Goal: Task Accomplishment & Management: Manage account settings

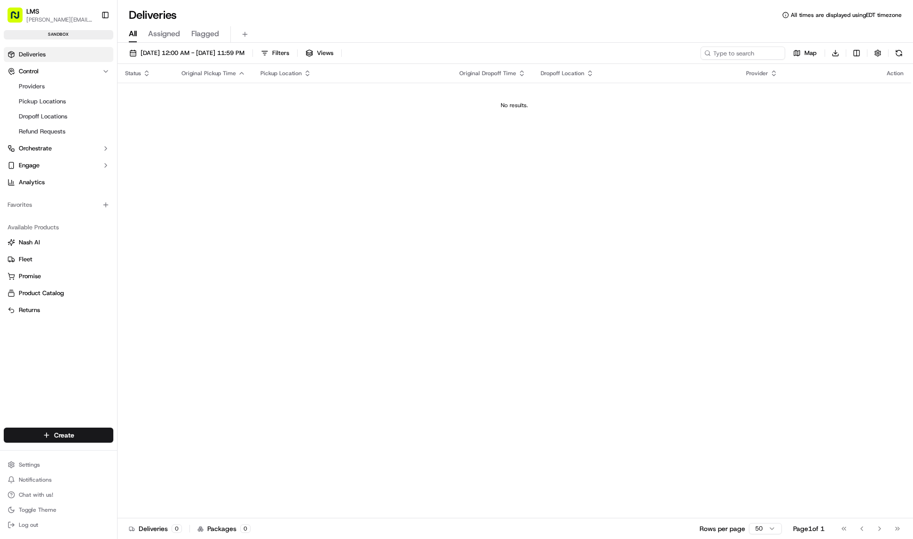
click at [23, 51] on span "Deliveries" at bounding box center [32, 54] width 27 height 8
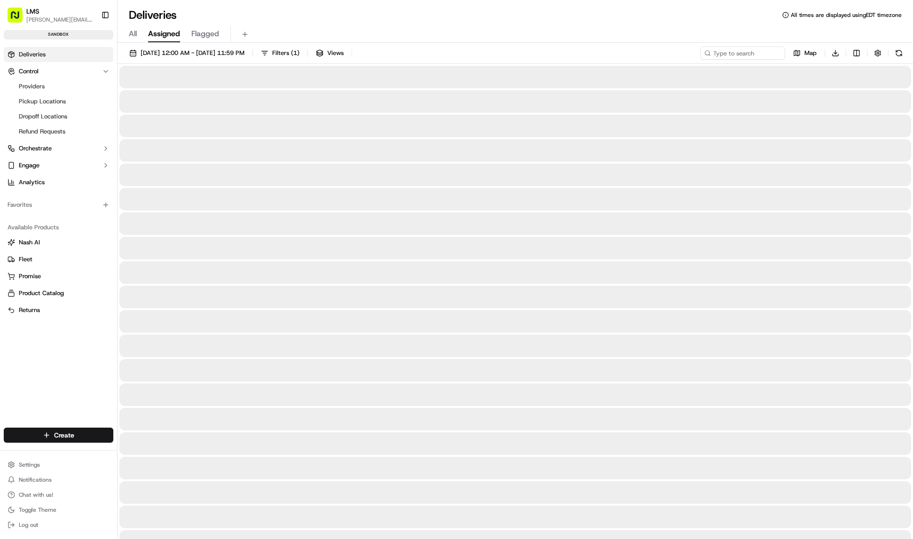
click at [167, 36] on span "Assigned" at bounding box center [164, 33] width 32 height 11
click at [198, 37] on span "Flagged" at bounding box center [205, 33] width 28 height 11
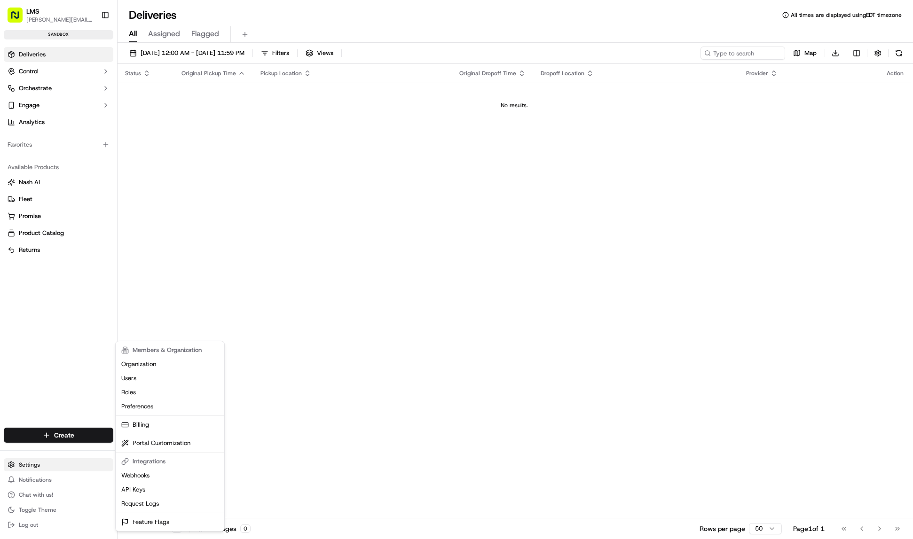
click at [27, 465] on html "LMS [PERSON_NAME][EMAIL_ADDRESS][DOMAIN_NAME] Toggle Sidebar sandbox Deliveries…" at bounding box center [456, 269] width 913 height 539
click at [142, 491] on link "API Keys" at bounding box center [169, 490] width 105 height 14
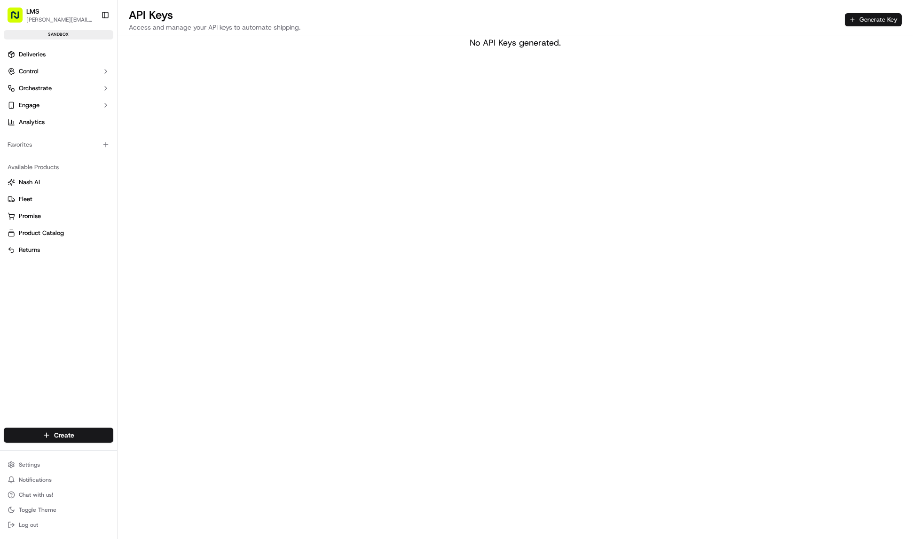
click at [854, 13] on button "Generate Key" at bounding box center [872, 19] width 57 height 13
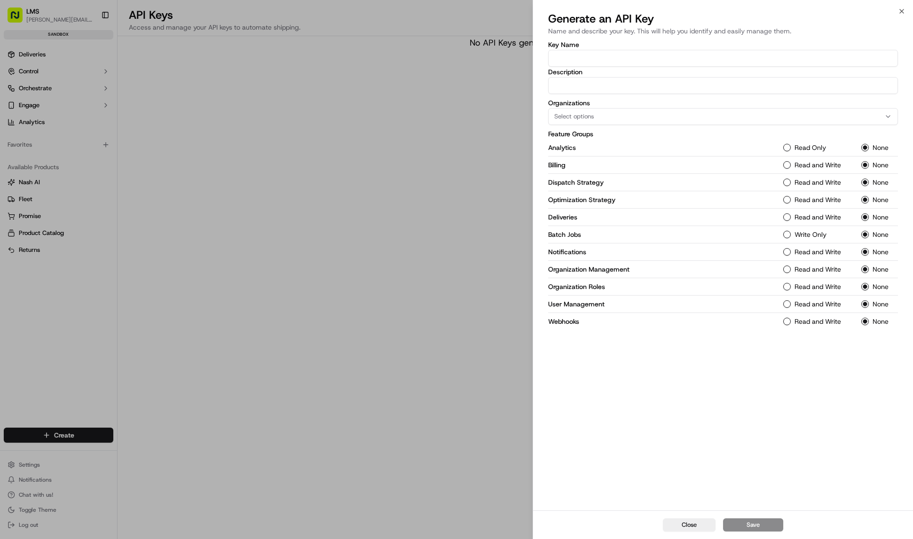
drag, startPoint x: 787, startPoint y: 152, endPoint x: 789, endPoint y: 165, distance: 13.4
click at [788, 154] on div "Analytics Read Only None" at bounding box center [723, 147] width 350 height 17
click at [787, 166] on button "Read and Write" at bounding box center [787, 165] width 8 height 8
click at [786, 150] on button "Read Only" at bounding box center [787, 148] width 8 height 8
drag, startPoint x: 788, startPoint y: 184, endPoint x: 791, endPoint y: 198, distance: 14.5
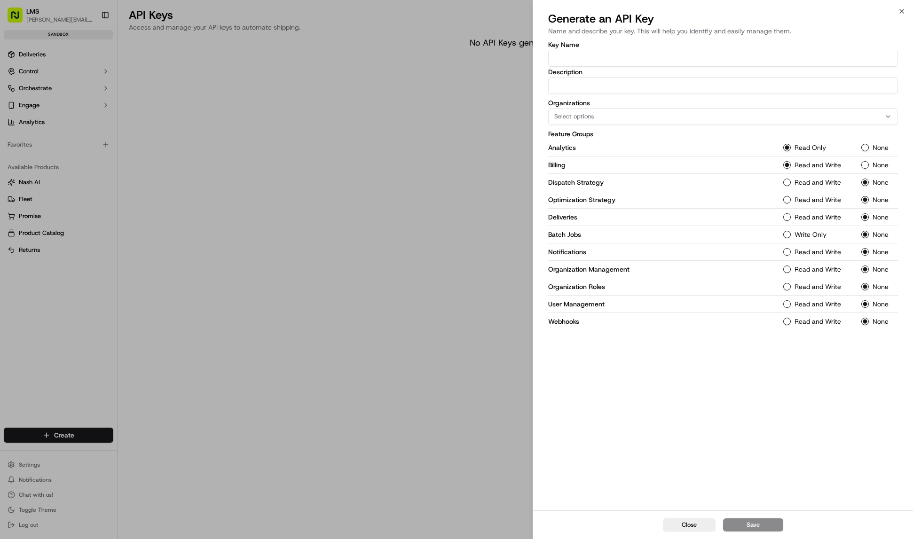
click at [788, 184] on Strategy-1 "Read and Write" at bounding box center [787, 183] width 8 height 8
drag, startPoint x: 787, startPoint y: 199, endPoint x: 789, endPoint y: 217, distance: 18.5
click at [788, 203] on Strategy-1 "Read and Write" at bounding box center [787, 200] width 8 height 8
click at [788, 219] on button "Read and Write" at bounding box center [787, 217] width 8 height 8
click at [789, 235] on Jobs-1 "Write Only" at bounding box center [787, 235] width 8 height 8
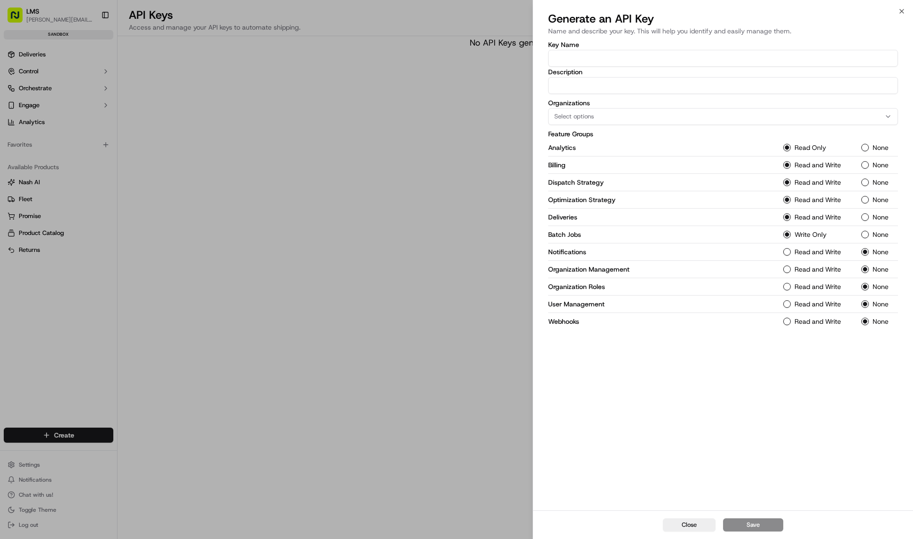
drag, startPoint x: 790, startPoint y: 250, endPoint x: 788, endPoint y: 258, distance: 7.9
click at [790, 250] on div "Read and Write" at bounding box center [816, 252] width 67 height 8
drag, startPoint x: 787, startPoint y: 249, endPoint x: 788, endPoint y: 256, distance: 7.3
click at [788, 254] on button "Read and Write" at bounding box center [787, 252] width 8 height 8
click at [787, 268] on Management-1 "Read and Write" at bounding box center [787, 269] width 8 height 8
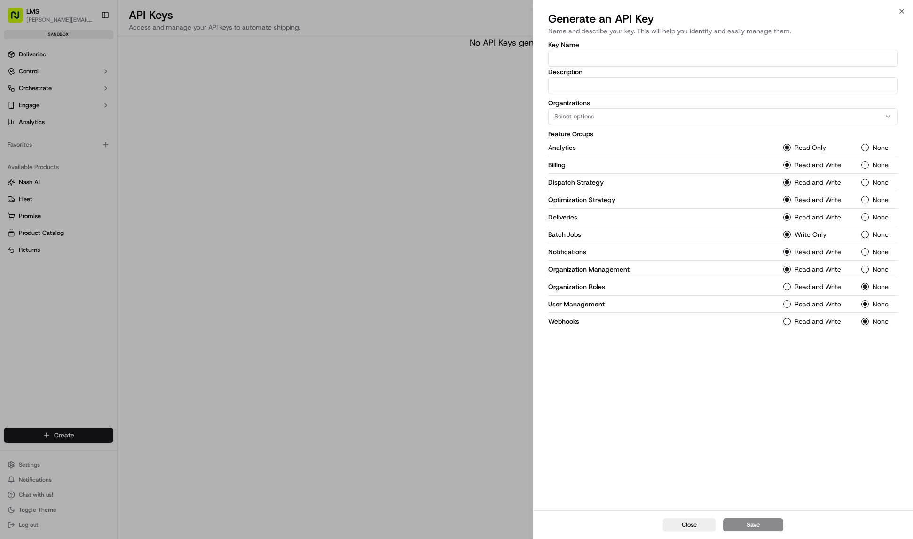
click at [786, 285] on Roles-1 "Read and Write" at bounding box center [787, 287] width 8 height 8
drag, startPoint x: 788, startPoint y: 307, endPoint x: 789, endPoint y: 315, distance: 7.6
click at [788, 311] on div "User Management Read and Write None" at bounding box center [723, 304] width 350 height 17
drag, startPoint x: 788, startPoint y: 319, endPoint x: 787, endPoint y: 311, distance: 8.0
click at [788, 318] on button "Read and Write" at bounding box center [787, 322] width 8 height 8
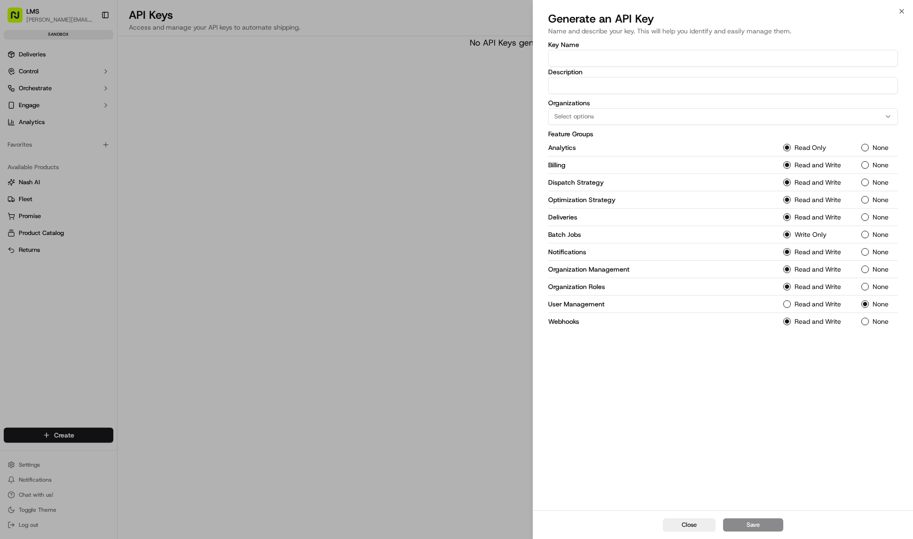
click at [788, 311] on div "User Management Read and Write None" at bounding box center [723, 304] width 350 height 17
click at [787, 304] on Management-1 "Read and Write" at bounding box center [787, 304] width 8 height 8
click at [566, 54] on input "Key Name" at bounding box center [723, 58] width 350 height 17
type input "SandboxAPI"
click at [582, 113] on span "Select options" at bounding box center [573, 116] width 39 height 8
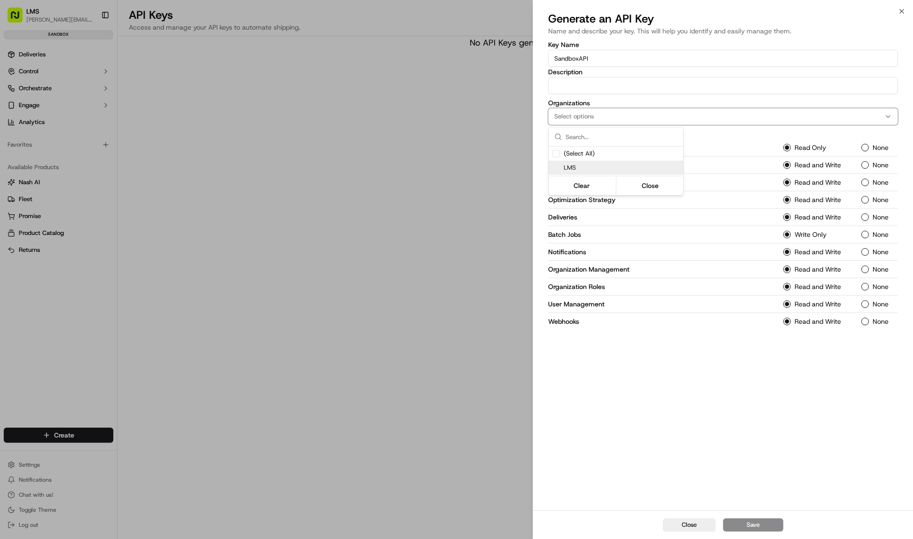
click at [575, 164] on span "LMS" at bounding box center [621, 168] width 116 height 8
click at [802, 133] on div at bounding box center [456, 269] width 913 height 539
click at [755, 523] on button "Save" at bounding box center [753, 524] width 60 height 13
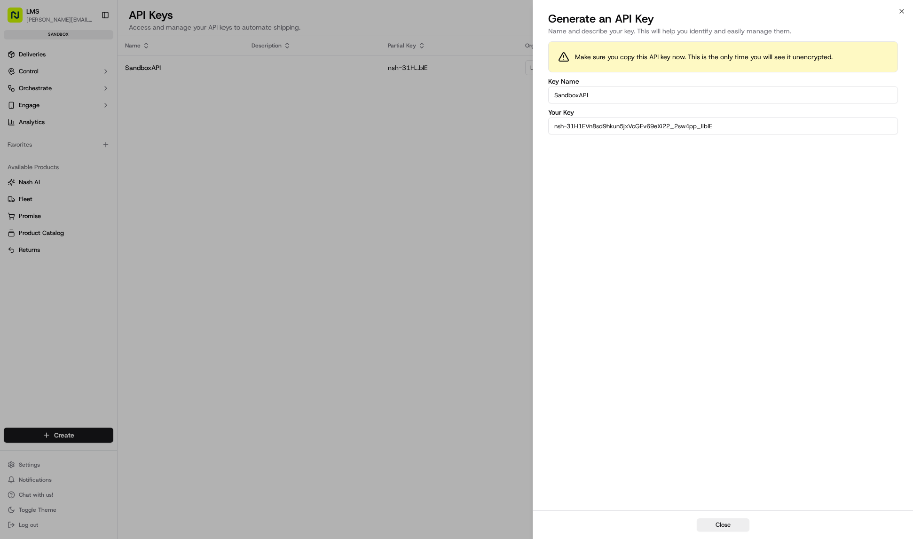
click at [656, 125] on input "nsh-31H1EVn8sd9hkun5jxVcGEv69eXi22_2sw4pp_IibIE" at bounding box center [723, 125] width 350 height 17
click at [722, 521] on button "Close" at bounding box center [722, 524] width 53 height 13
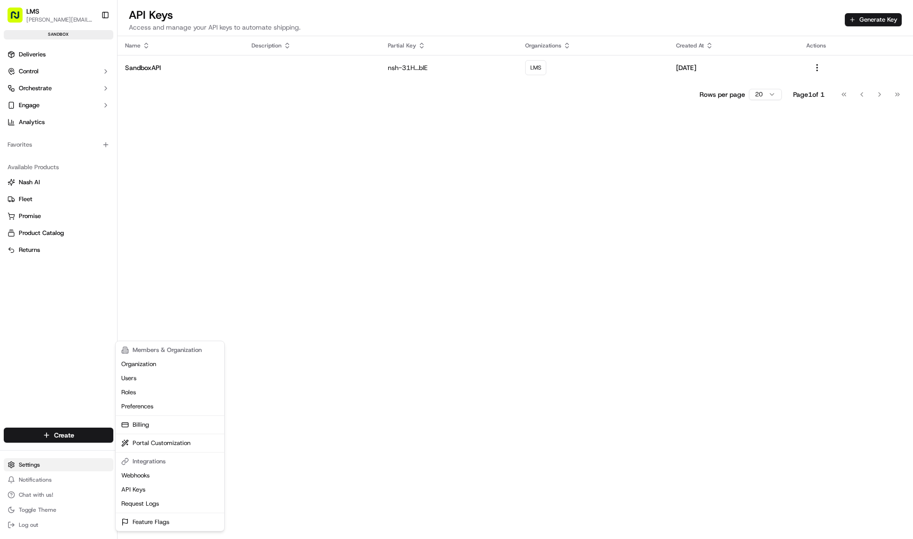
click at [34, 466] on html "LMS [PERSON_NAME][EMAIL_ADDRESS][DOMAIN_NAME] Toggle Sidebar sandbox Deliveries…" at bounding box center [456, 269] width 913 height 539
click at [140, 367] on link "Organization" at bounding box center [169, 364] width 105 height 14
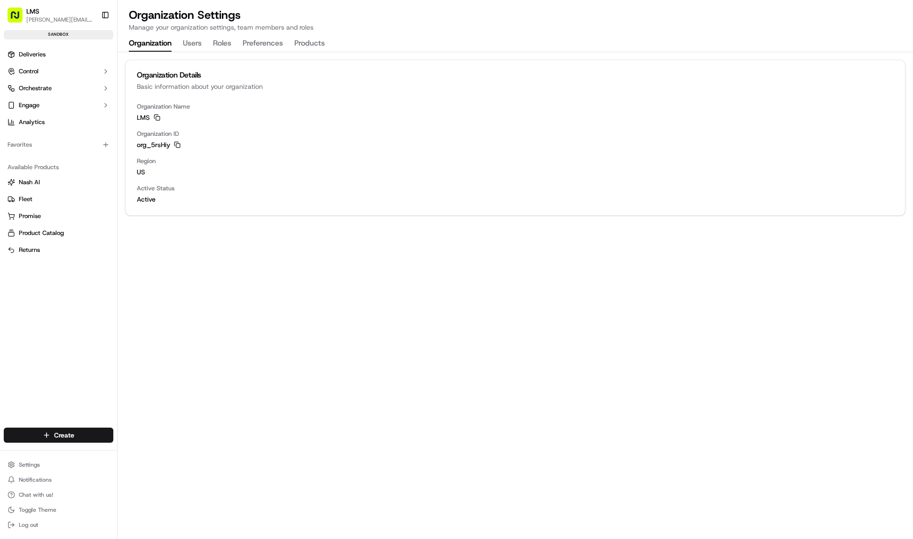
click at [149, 144] on span "org_5rsHiy" at bounding box center [153, 144] width 33 height 9
click at [150, 144] on span "org_5rsHiy" at bounding box center [153, 144] width 33 height 9
copy span "org_5rsHiy"
